Goal: Communication & Community: Ask a question

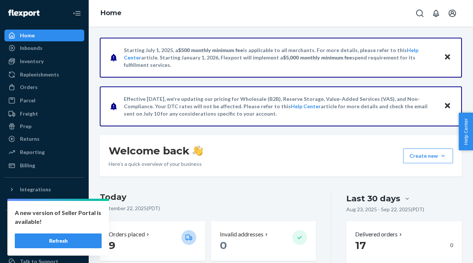
scroll to position [89, 0]
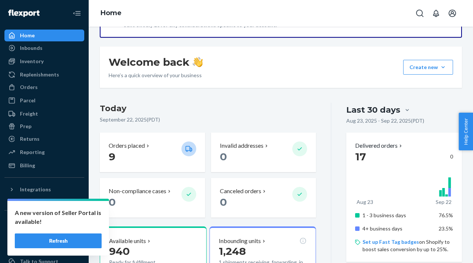
click at [280, 26] on div "Home" at bounding box center [281, 13] width 384 height 27
click at [61, 238] on button "Refresh" at bounding box center [58, 240] width 87 height 15
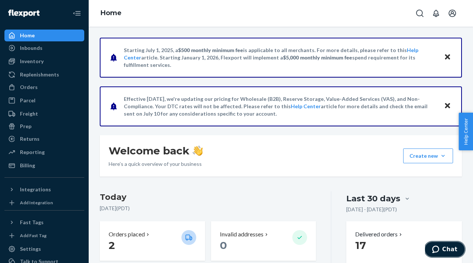
click at [448, 251] on span "Chat" at bounding box center [449, 249] width 15 height 7
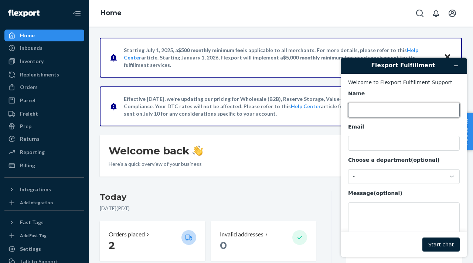
click at [393, 110] on input "Name" at bounding box center [404, 110] width 112 height 15
type input "[PERSON_NAME]"
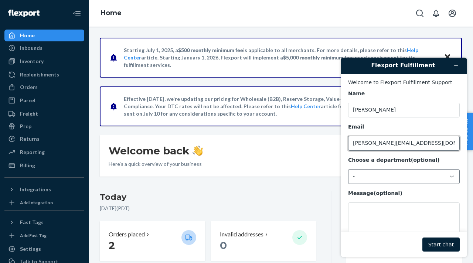
type input "[PERSON_NAME][EMAIL_ADDRESS][DOMAIN_NAME]"
click at [443, 175] on div "-" at bounding box center [404, 176] width 112 height 15
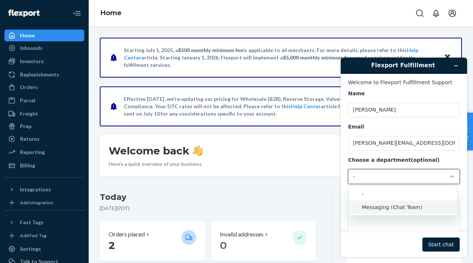
click at [400, 210] on li "Messaging (Chat Team)" at bounding box center [402, 207] width 109 height 13
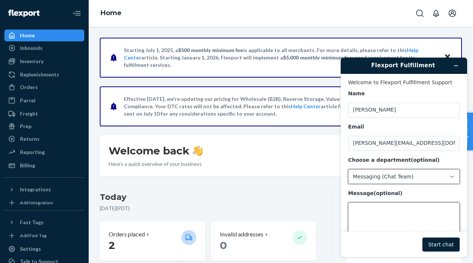
click at [385, 215] on textarea "Message (optional)" at bounding box center [404, 222] width 112 height 41
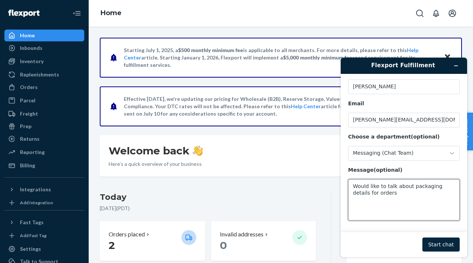
type textarea "Would like to talk about packaging details for orders"
click at [445, 247] on button "Start chat" at bounding box center [440, 244] width 37 height 14
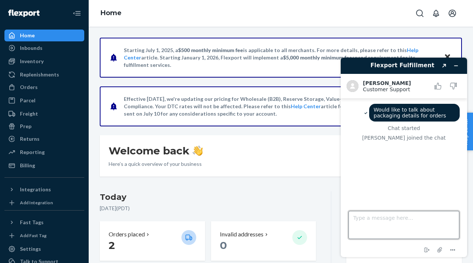
click at [405, 219] on textarea "Type a message here..." at bounding box center [403, 225] width 111 height 28
type textarea "J"
type textarea "Hello."
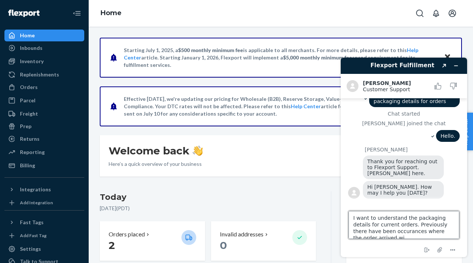
scroll to position [3, 0]
type textarea "I want to understand the packaging details for current orders. Previously there…"
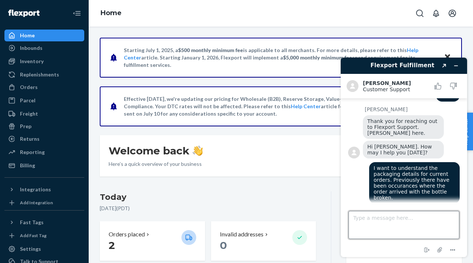
scroll to position [54, 0]
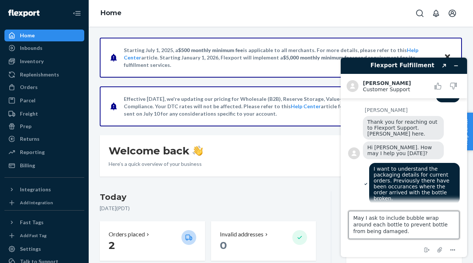
type textarea "May I ask to include bubble wrap around each bottle to prevent bottle from bein…"
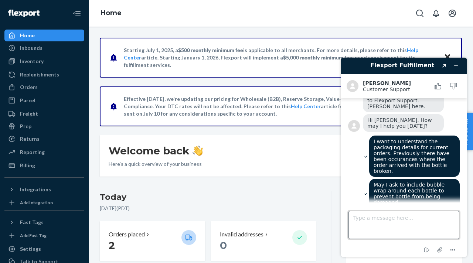
scroll to position [79, 0]
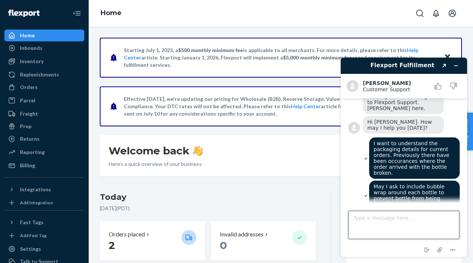
click at [378, 227] on textarea "Type a message here..." at bounding box center [403, 225] width 111 height 28
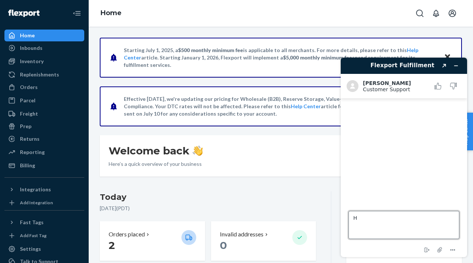
scroll to position [0, 0]
type textarea "H"
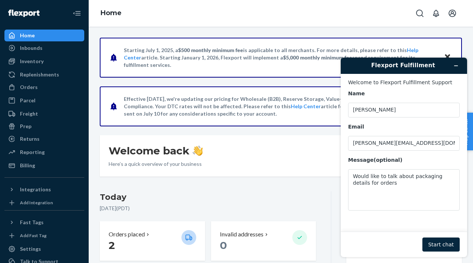
click at [438, 246] on button "Start chat" at bounding box center [440, 244] width 37 height 14
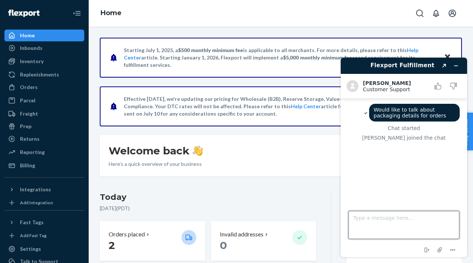
click at [399, 227] on textarea "Type a message here..." at bounding box center [403, 225] width 111 height 28
type textarea "Hello."
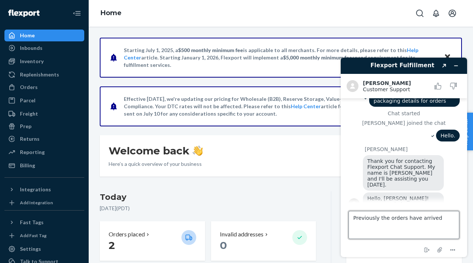
scroll to position [15, 0]
type textarea "Previously the orders have arrived with bottles broken."
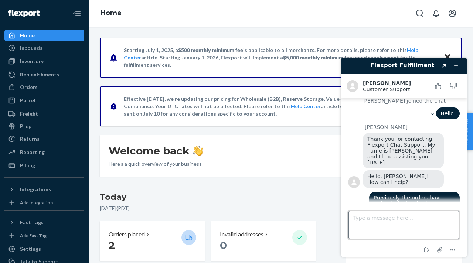
scroll to position [36, 0]
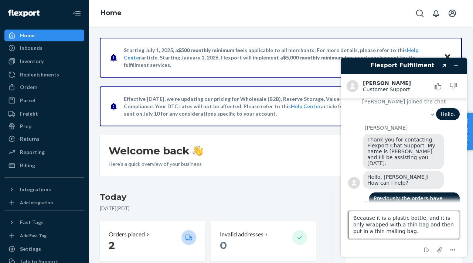
type textarea "Because it is a plastic bottle, and it is only wrapped with a thin bag and then…"
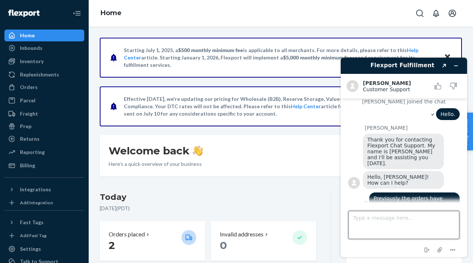
scroll to position [62, 0]
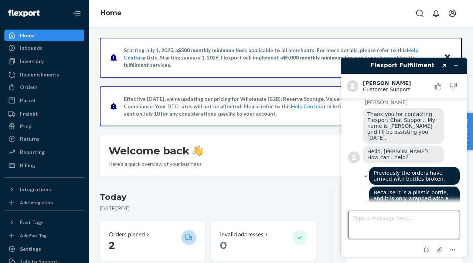
type textarea "C"
type textarea "Is it possible to to add individual bubble wrap around the bottle?"
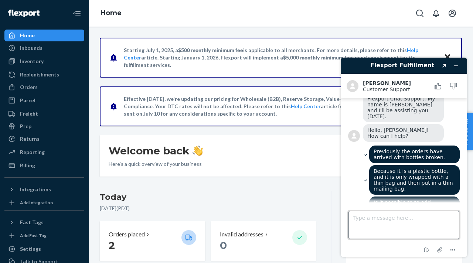
scroll to position [113, 0]
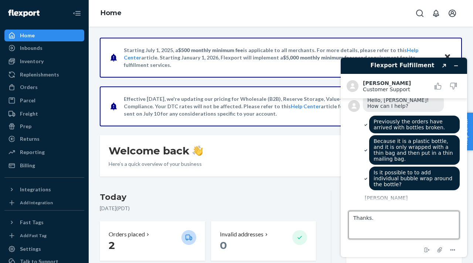
type textarea "Thanks."
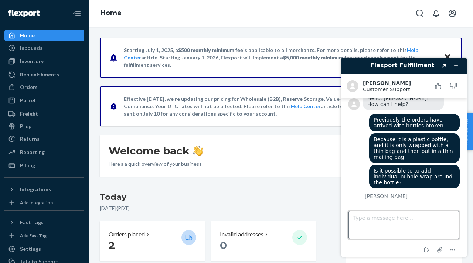
scroll to position [181, 0]
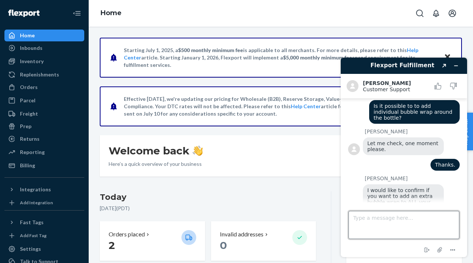
click at [399, 226] on textarea "Type a message here..." at bounding box center [403, 225] width 111 height 28
type textarea "F"
type textarea "W"
type textarea "F"
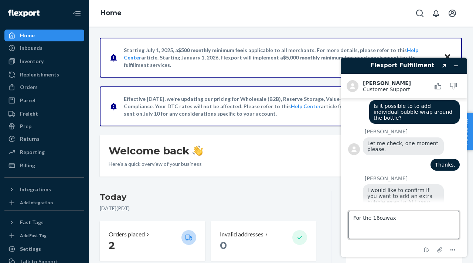
type textarea "For the 16oz wax"
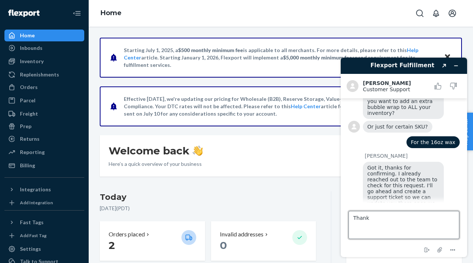
scroll to position [276, 0]
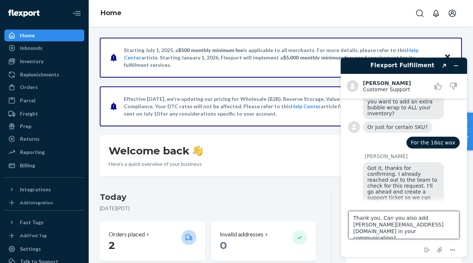
type textarea "Thank you. Can you also add [PERSON_NAME][EMAIL_ADDRESS][DOMAIN_NAME] in your c…"
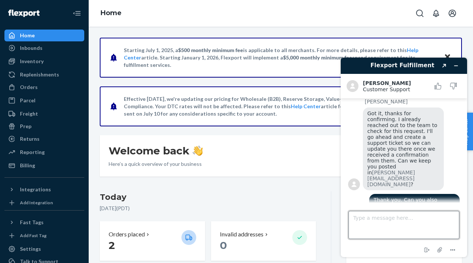
scroll to position [391, 0]
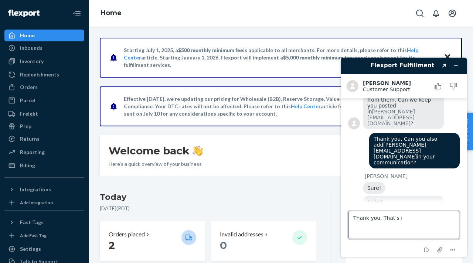
type textarea "Thank you. That's it"
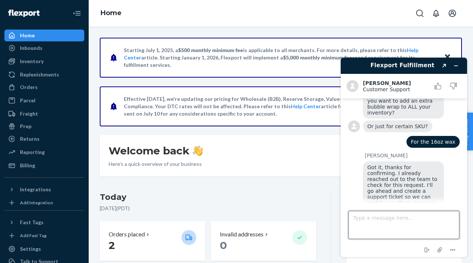
scroll to position [280, 0]
